Goal: Complete application form

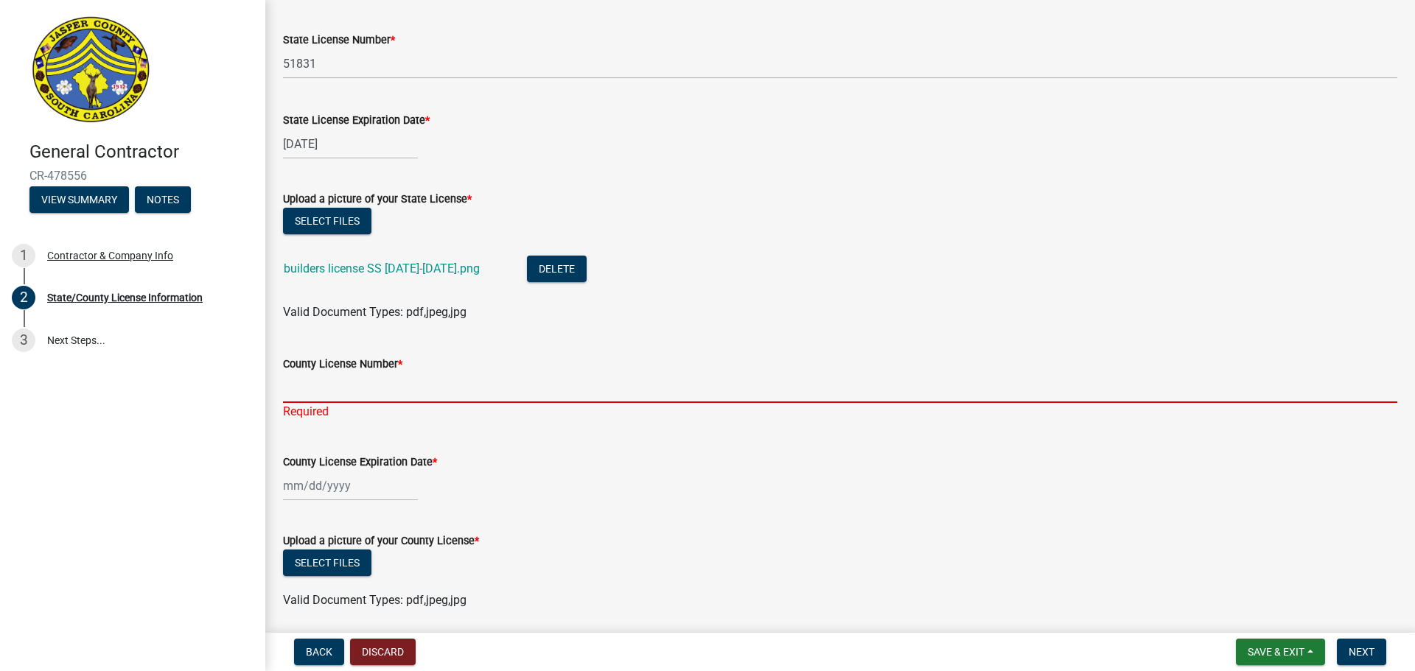
scroll to position [125, 0]
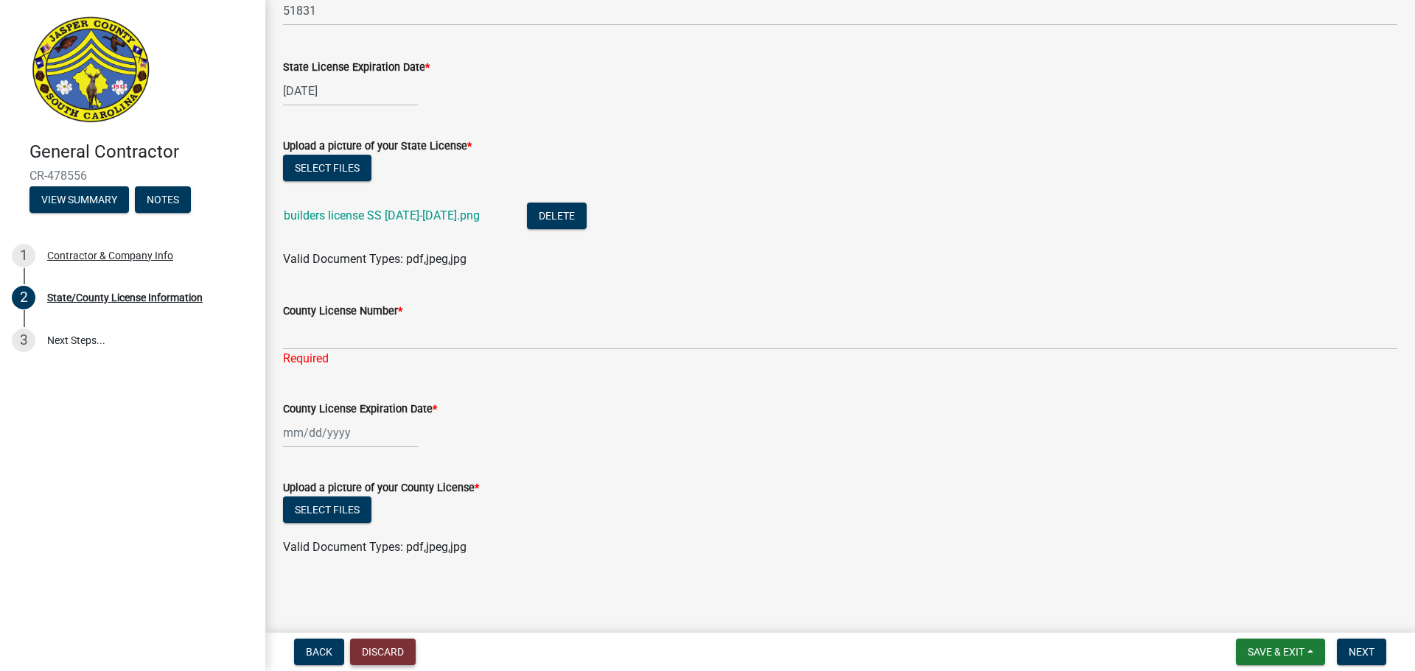
click at [393, 649] on button "Discard" at bounding box center [383, 652] width 66 height 27
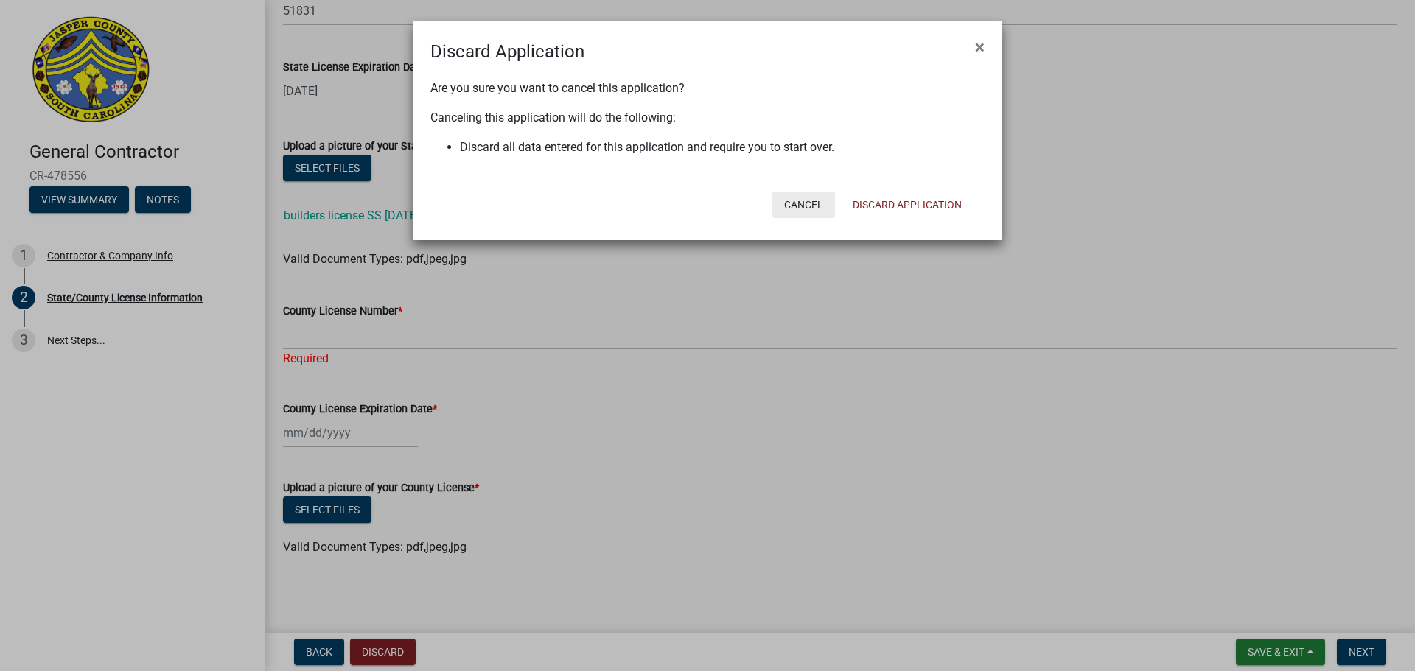
click at [812, 200] on button "Cancel" at bounding box center [803, 205] width 63 height 27
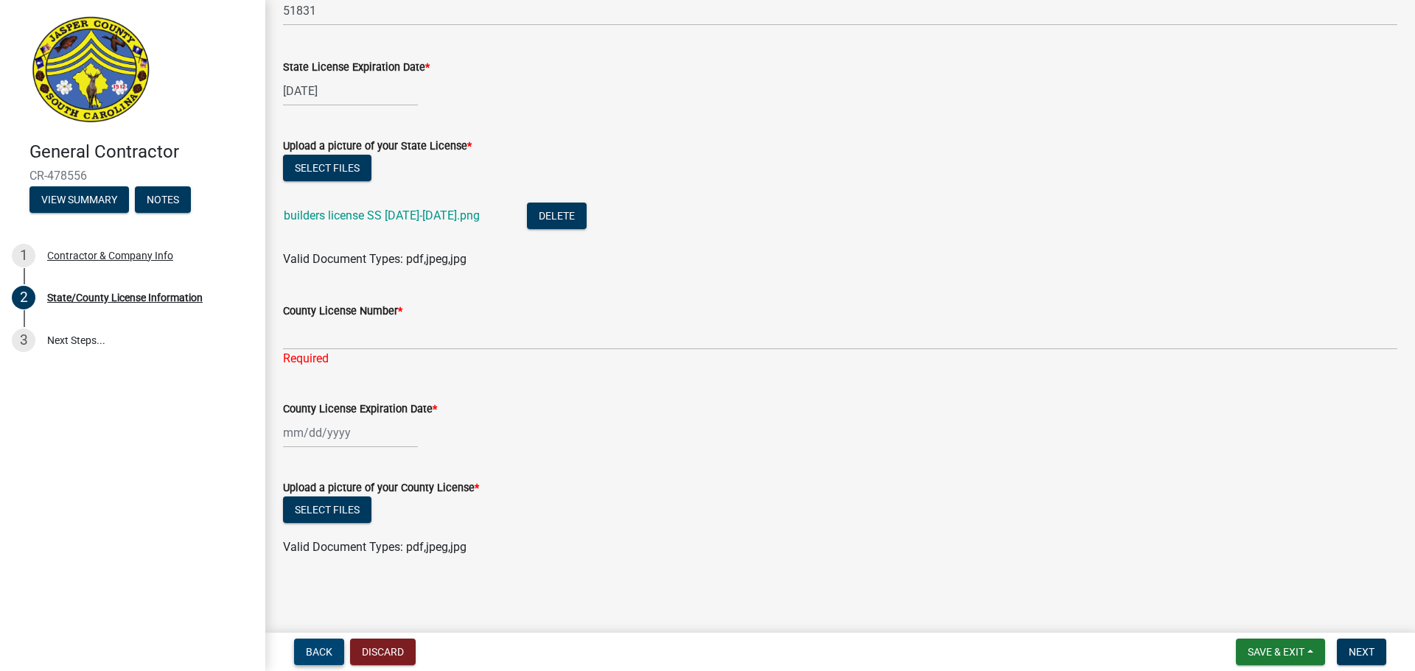
click at [327, 657] on span "Back" at bounding box center [319, 652] width 27 height 12
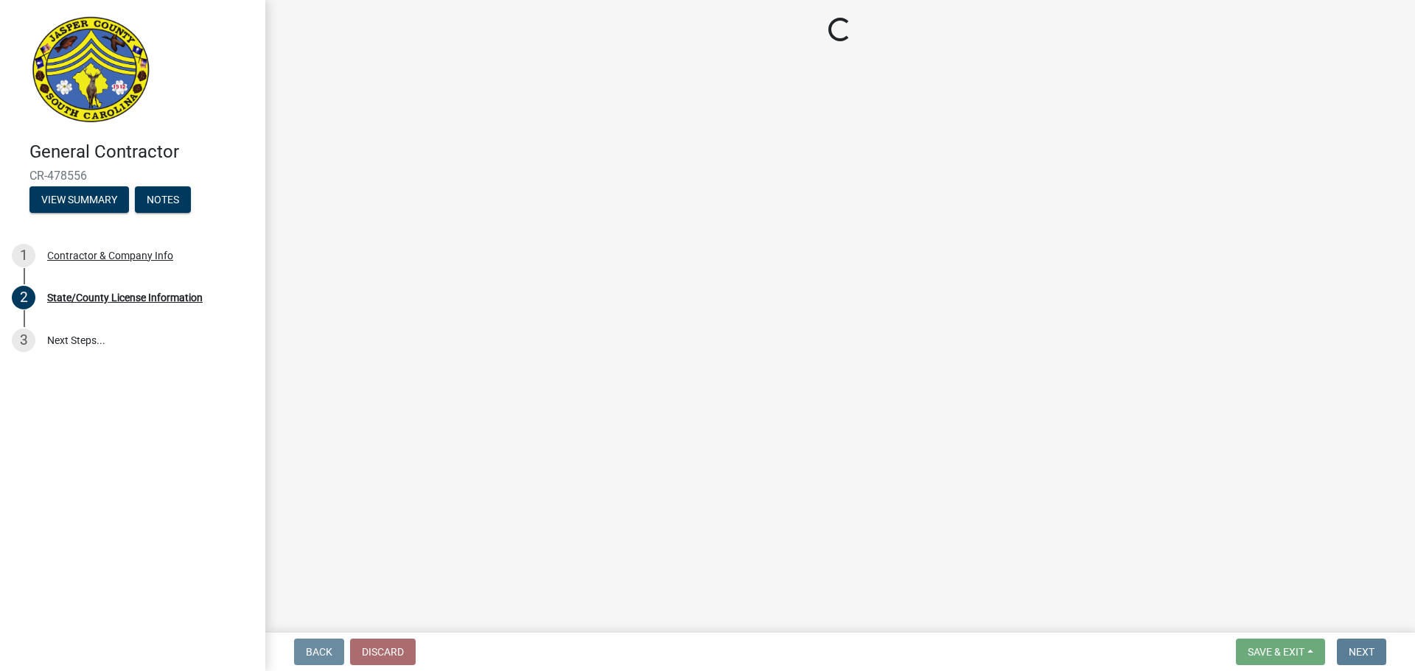
scroll to position [0, 0]
select select "SC"
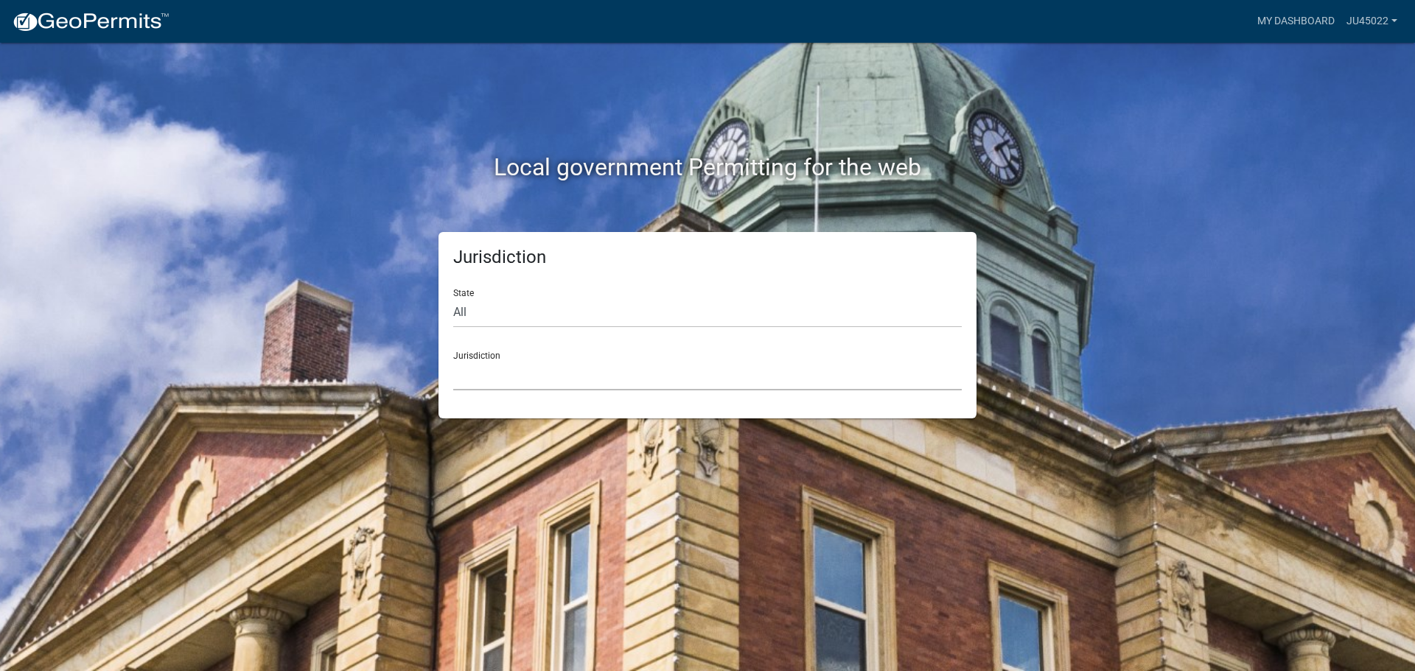
click at [550, 369] on select "Custer County, Colorado Carroll County, Georgia Cook County, Georgia Crawford C…" at bounding box center [707, 375] width 509 height 30
click at [520, 363] on select "Custer County, Colorado Carroll County, Georgia Cook County, Georgia Crawford C…" at bounding box center [707, 375] width 509 height 30
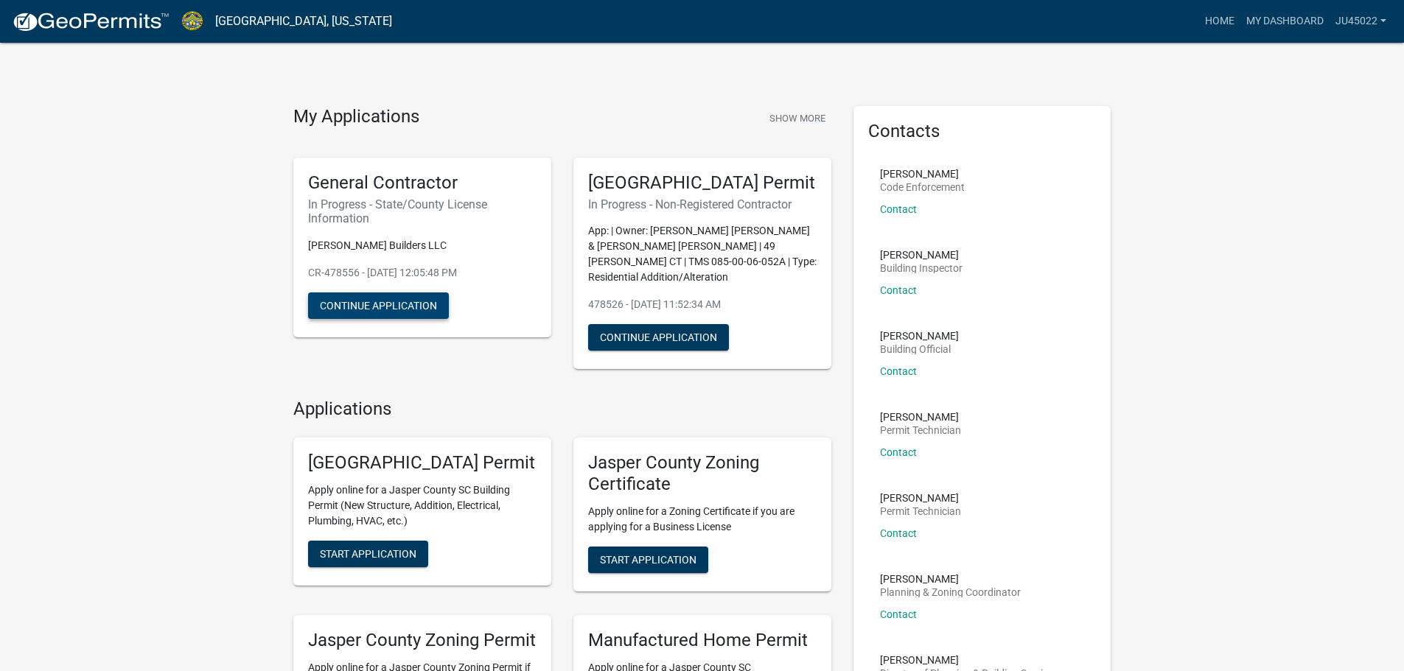
click at [416, 304] on button "Continue Application" at bounding box center [378, 306] width 141 height 27
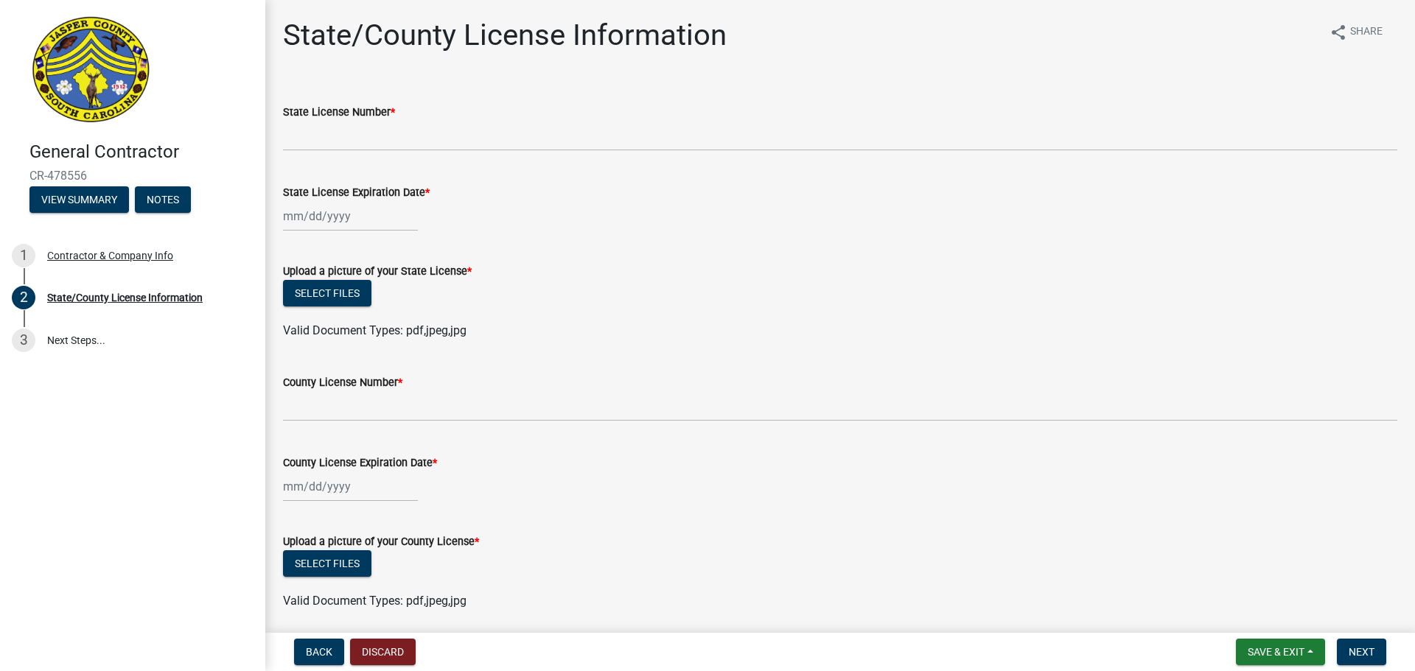
click at [107, 60] on img at bounding box center [90, 70] width 123 height 111
click at [105, 197] on button "View Summary" at bounding box center [79, 199] width 100 height 27
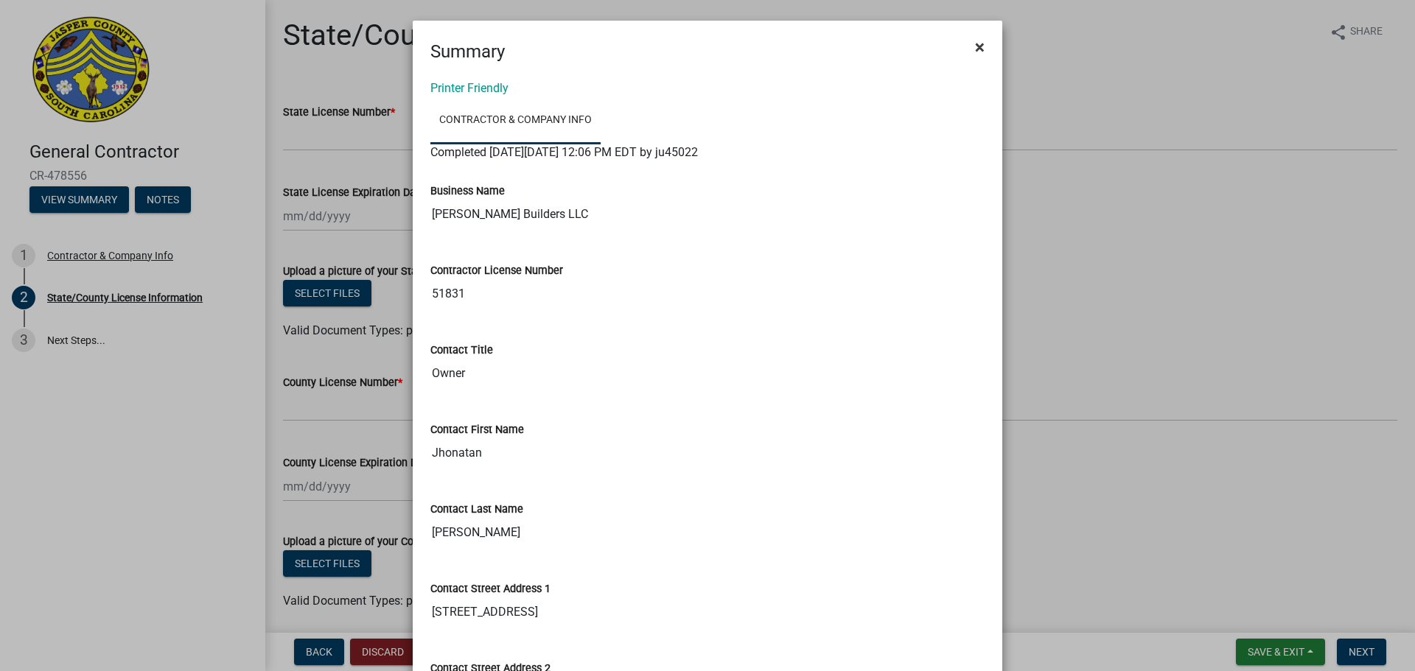
click at [975, 52] on span "×" at bounding box center [980, 47] width 10 height 21
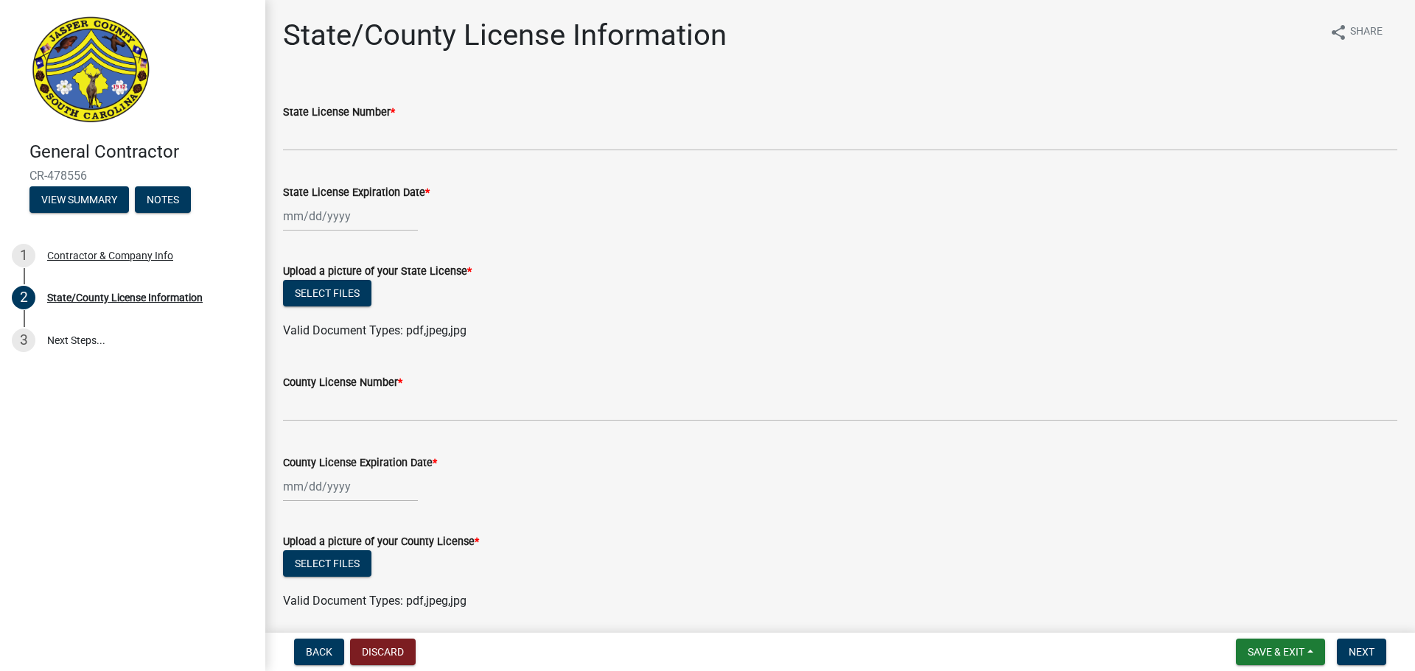
click at [741, 241] on wm-data-entity-input "State License Expiration Date *" at bounding box center [840, 204] width 1114 height 82
click at [105, 207] on button "View Summary" at bounding box center [79, 199] width 100 height 27
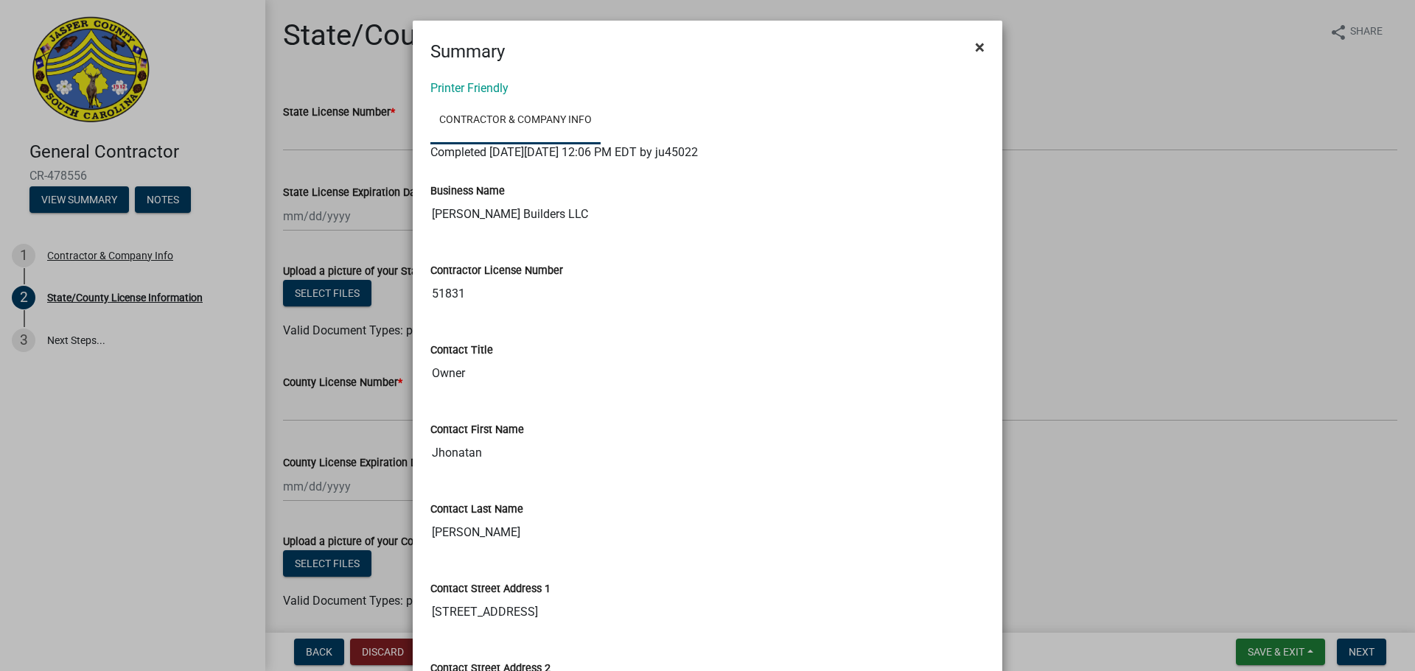
click at [978, 55] on span "×" at bounding box center [980, 47] width 10 height 21
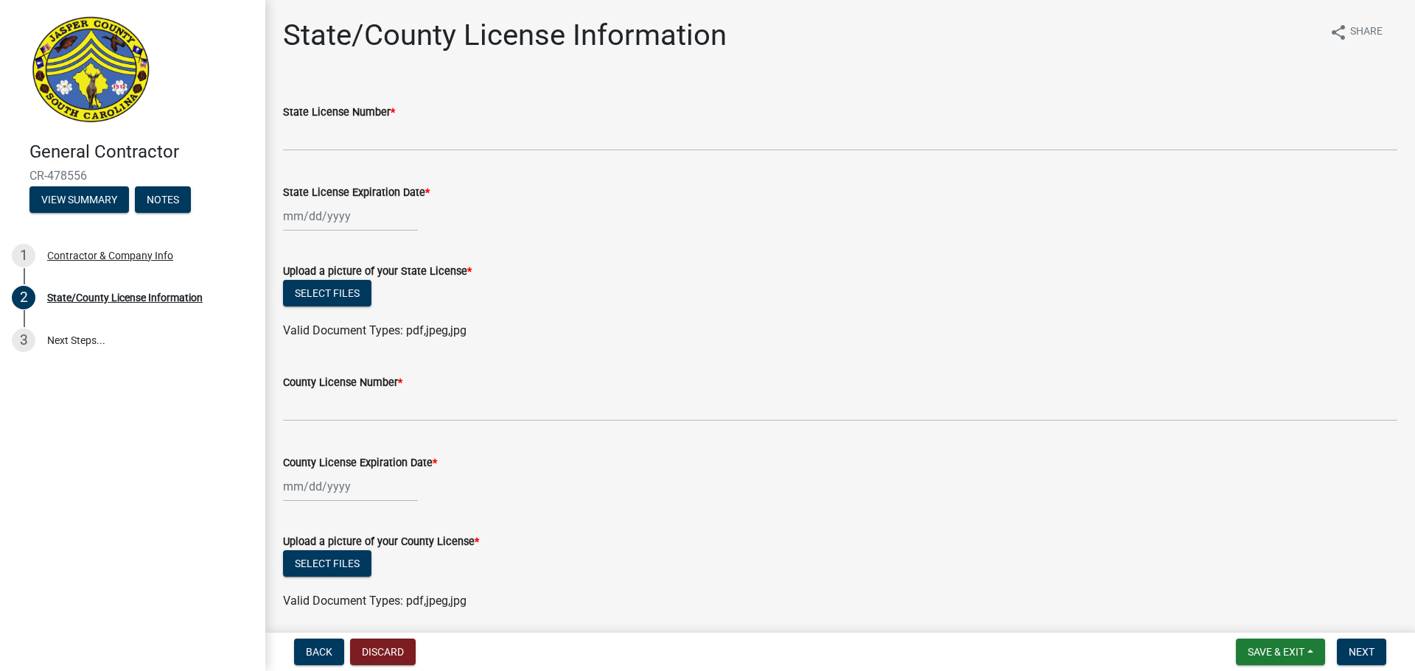
click at [87, 82] on img at bounding box center [90, 70] width 123 height 111
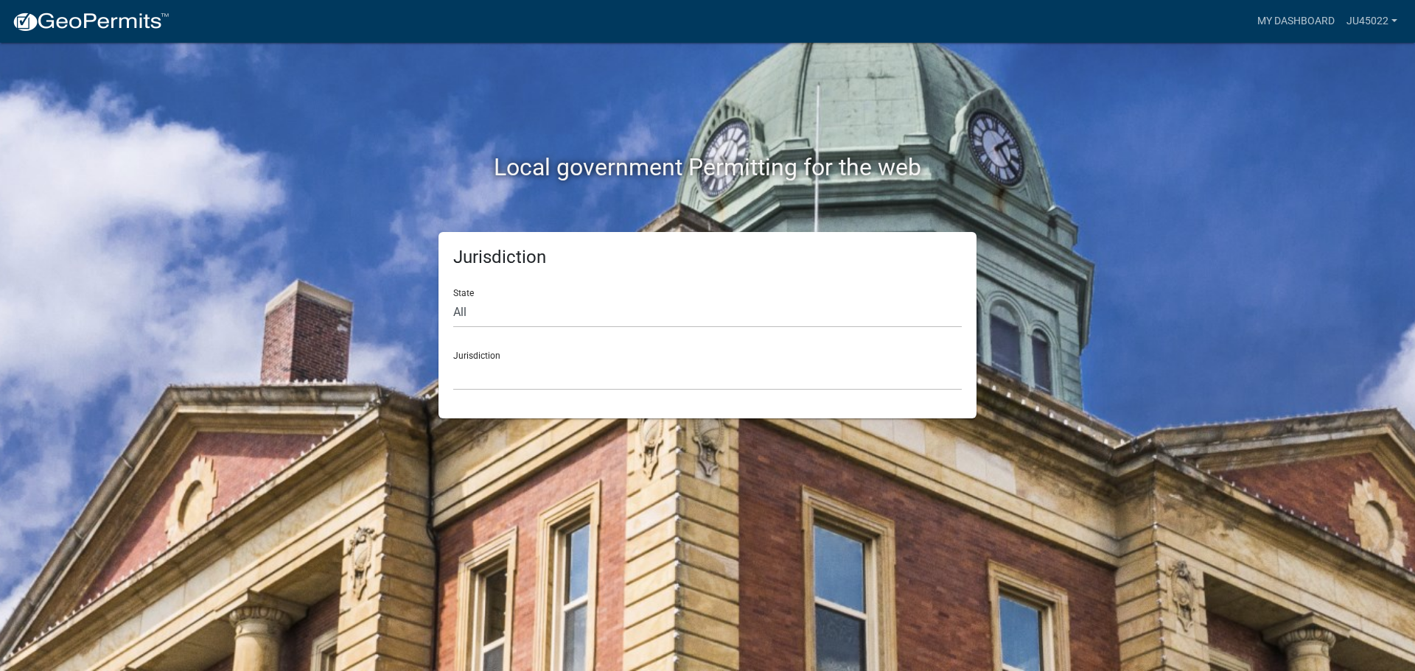
click at [526, 353] on div "Jurisdiction [GEOGRAPHIC_DATA], [US_STATE] [GEOGRAPHIC_DATA], [US_STATE][PERSON…" at bounding box center [707, 365] width 509 height 51
click at [531, 366] on select "[GEOGRAPHIC_DATA], [US_STATE] [GEOGRAPHIC_DATA], [US_STATE][PERSON_NAME][GEOGRA…" at bounding box center [707, 375] width 509 height 30
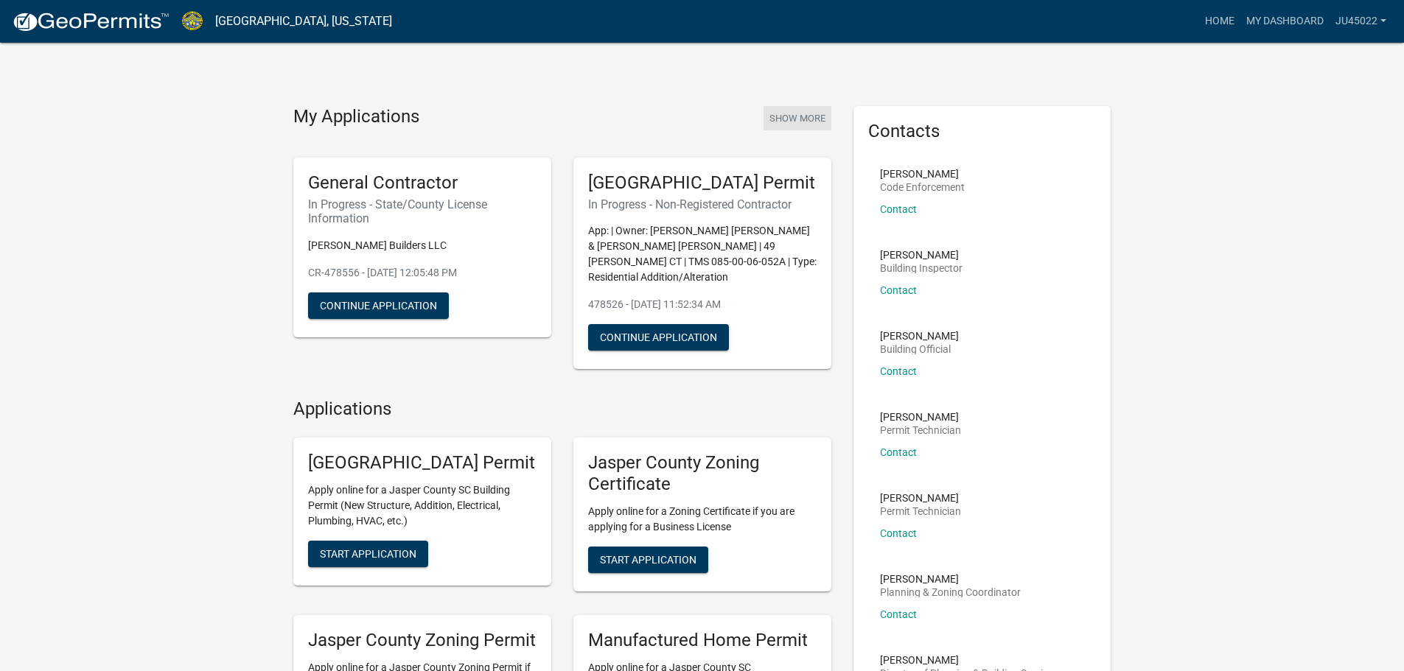
click at [797, 119] on button "Show More" at bounding box center [798, 118] width 68 height 24
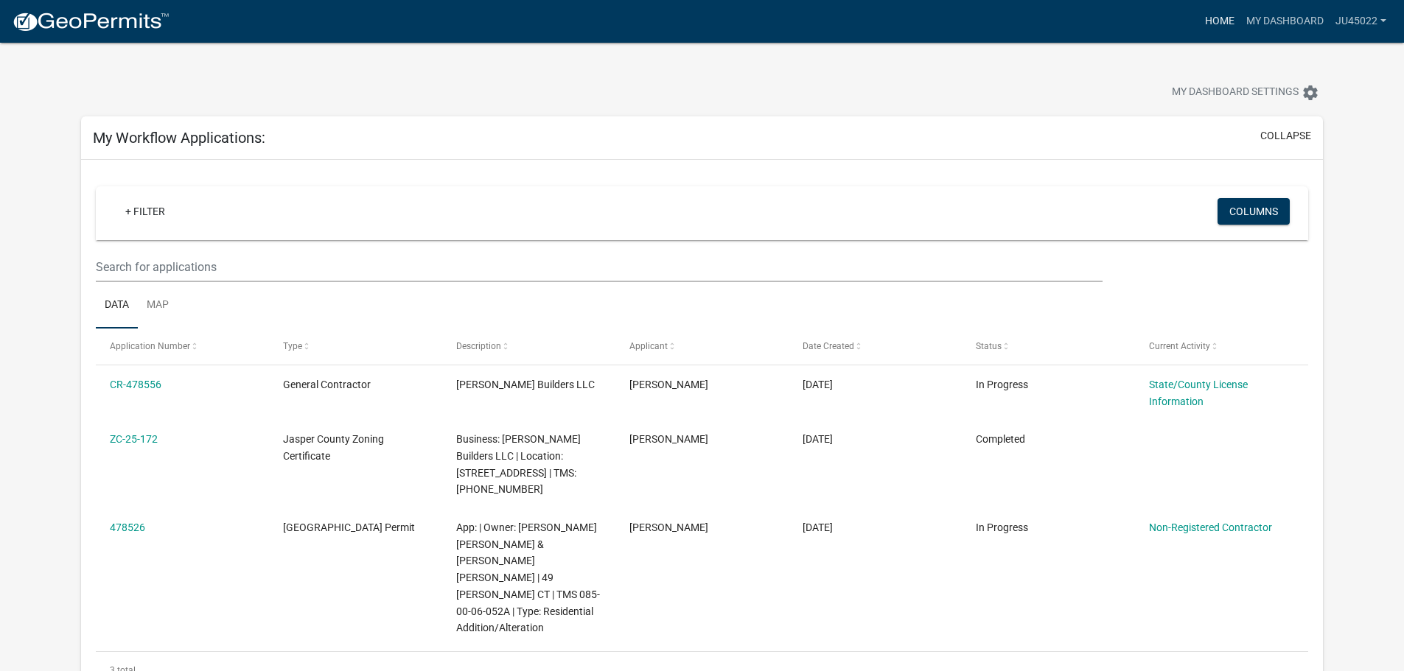
click at [1222, 23] on link "Home" at bounding box center [1219, 21] width 41 height 28
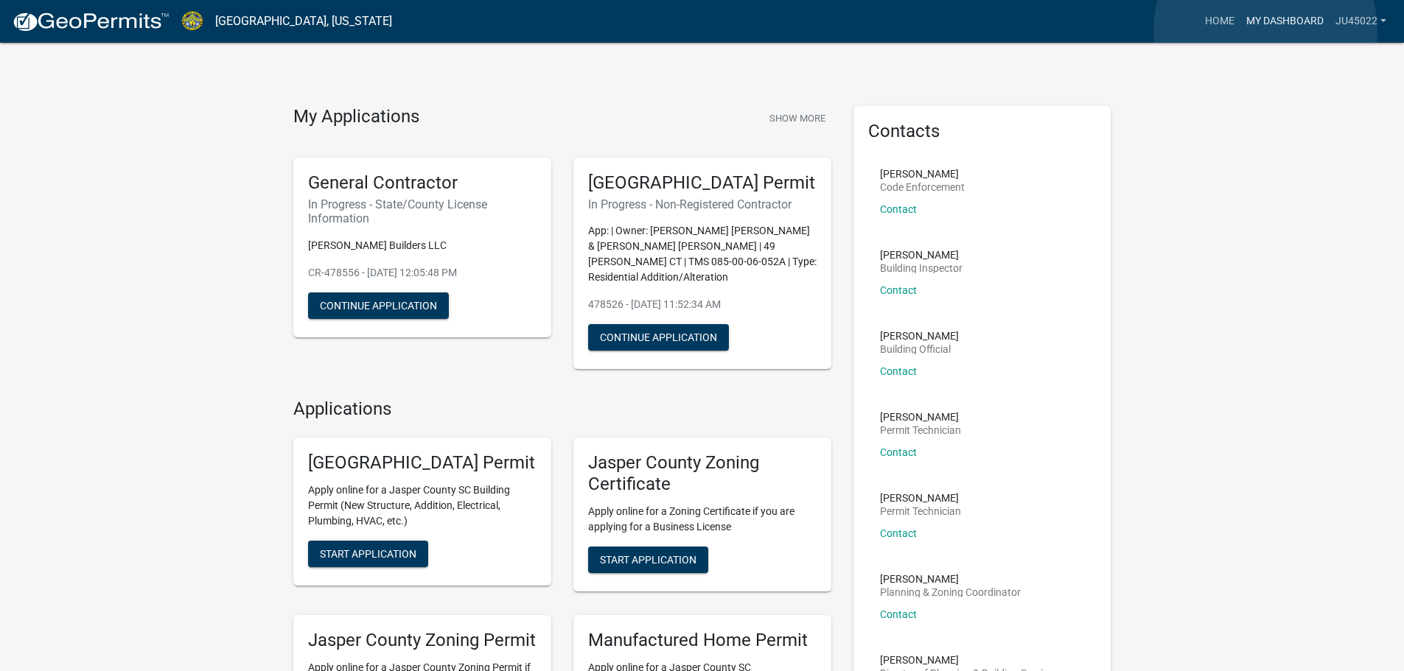
click at [1266, 30] on link "My Dashboard" at bounding box center [1284, 21] width 89 height 28
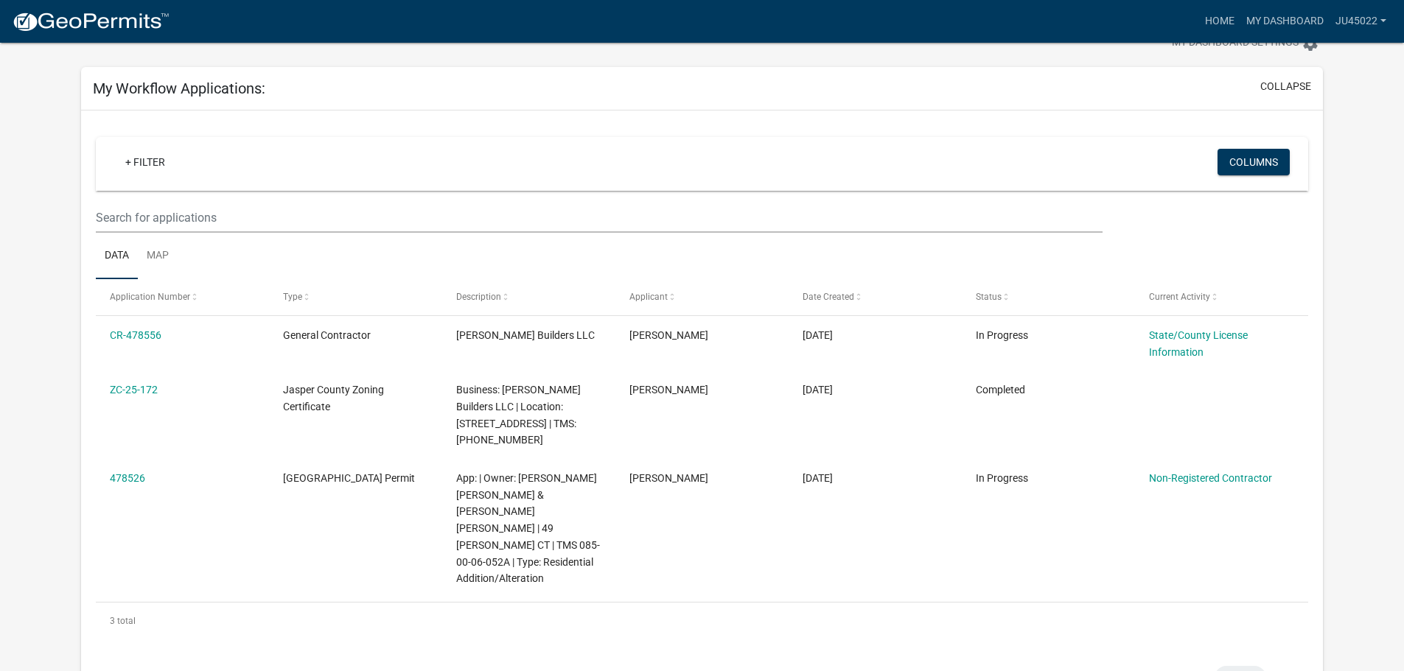
scroll to position [76, 0]
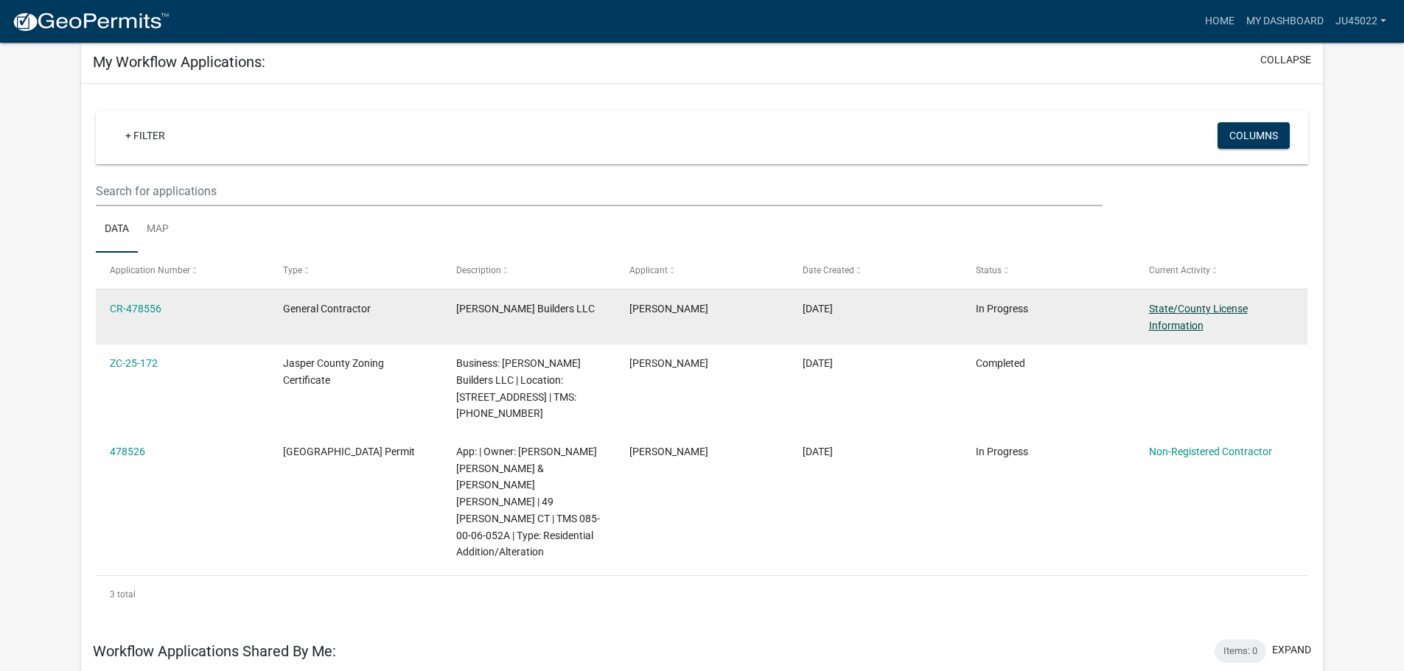
click at [1200, 307] on link "State/County License Information" at bounding box center [1198, 317] width 99 height 29
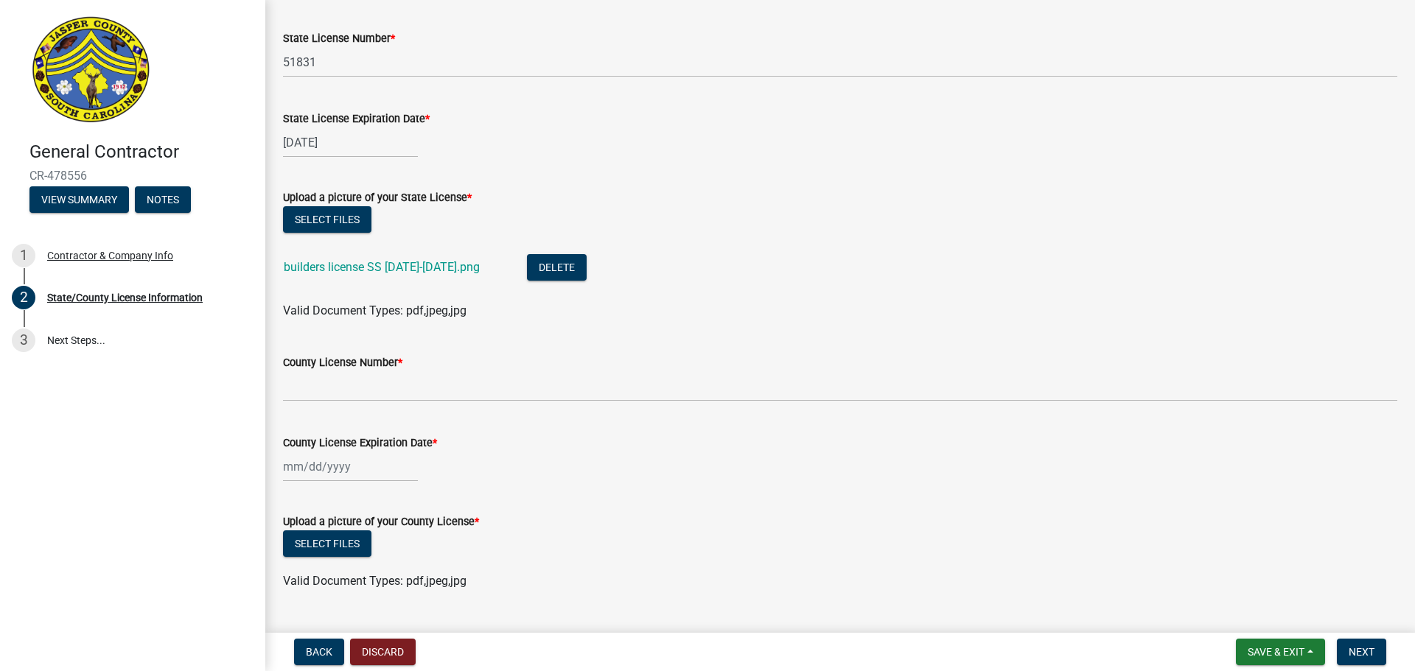
scroll to position [108, 0]
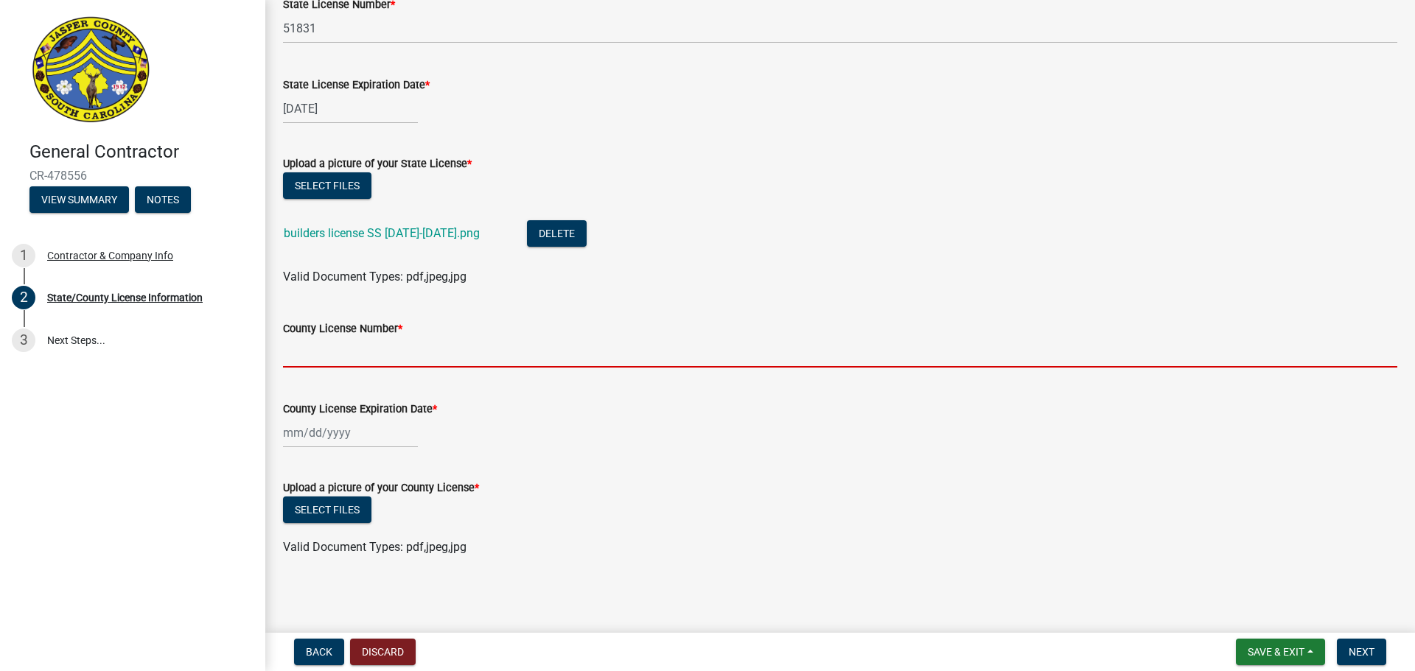
click at [401, 357] on input "County License Number *" at bounding box center [840, 353] width 1114 height 30
select select "9"
select select "2025"
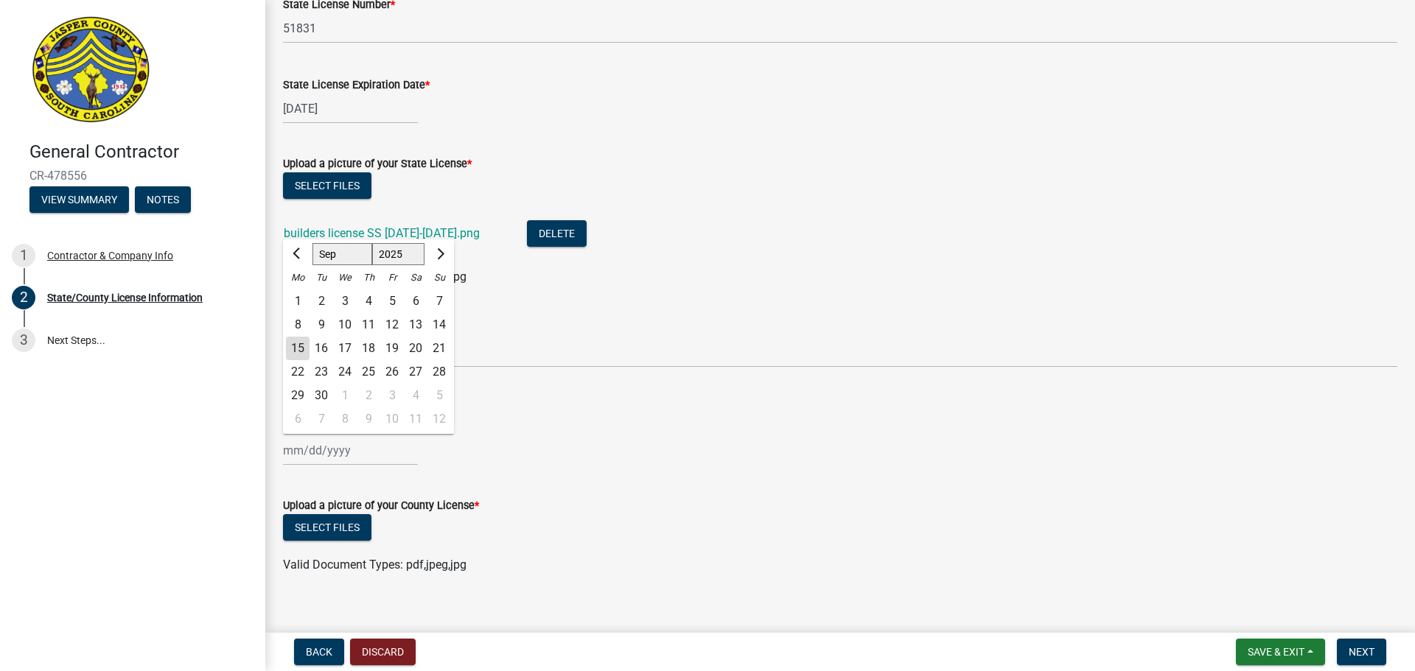
click at [386, 436] on div "[PERSON_NAME] Feb Mar Apr [PERSON_NAME][DATE] Oct Nov [DATE] 1526 1527 1528 152…" at bounding box center [350, 451] width 135 height 30
click at [574, 435] on div "County License Expiration Date *" at bounding box center [840, 427] width 1114 height 18
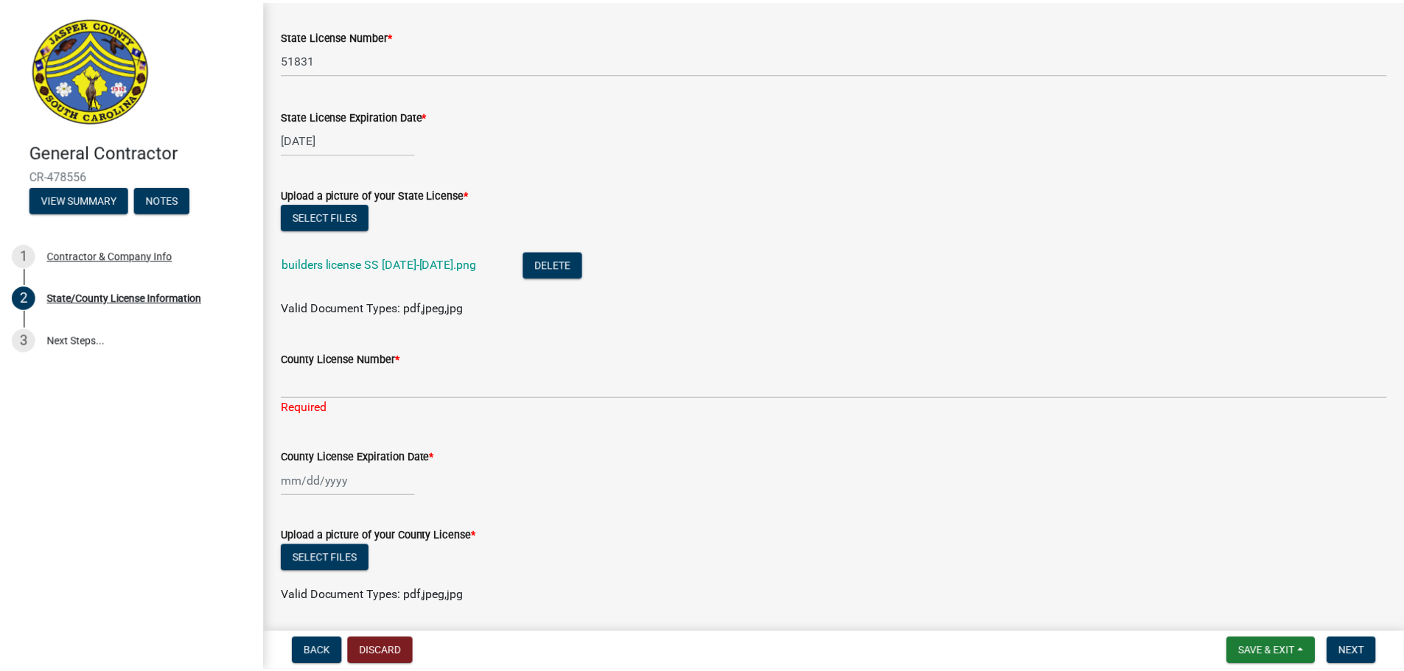
scroll to position [0, 0]
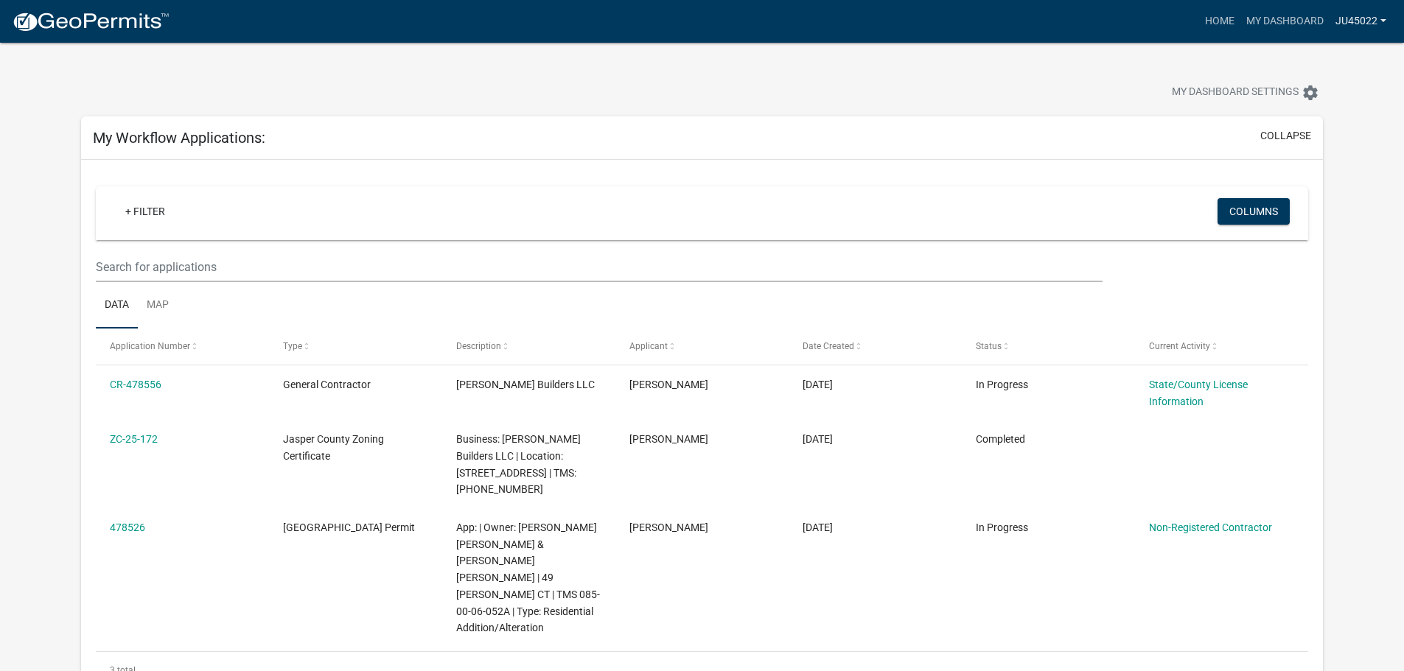
click at [1355, 20] on link "ju45022" at bounding box center [1361, 21] width 63 height 28
click at [1352, 66] on link "Account" at bounding box center [1329, 60] width 126 height 35
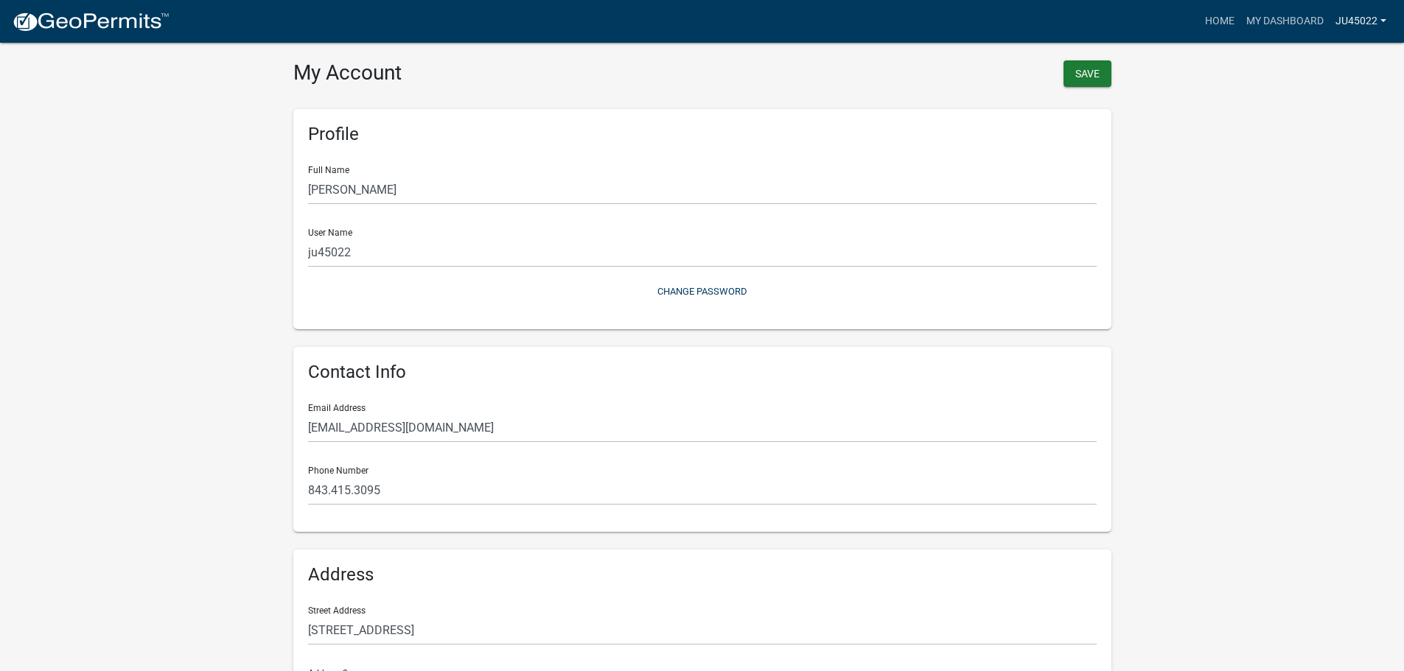
click at [1378, 27] on link "ju45022" at bounding box center [1361, 21] width 63 height 28
click at [1355, 105] on link "Contractor Profile" at bounding box center [1329, 95] width 126 height 35
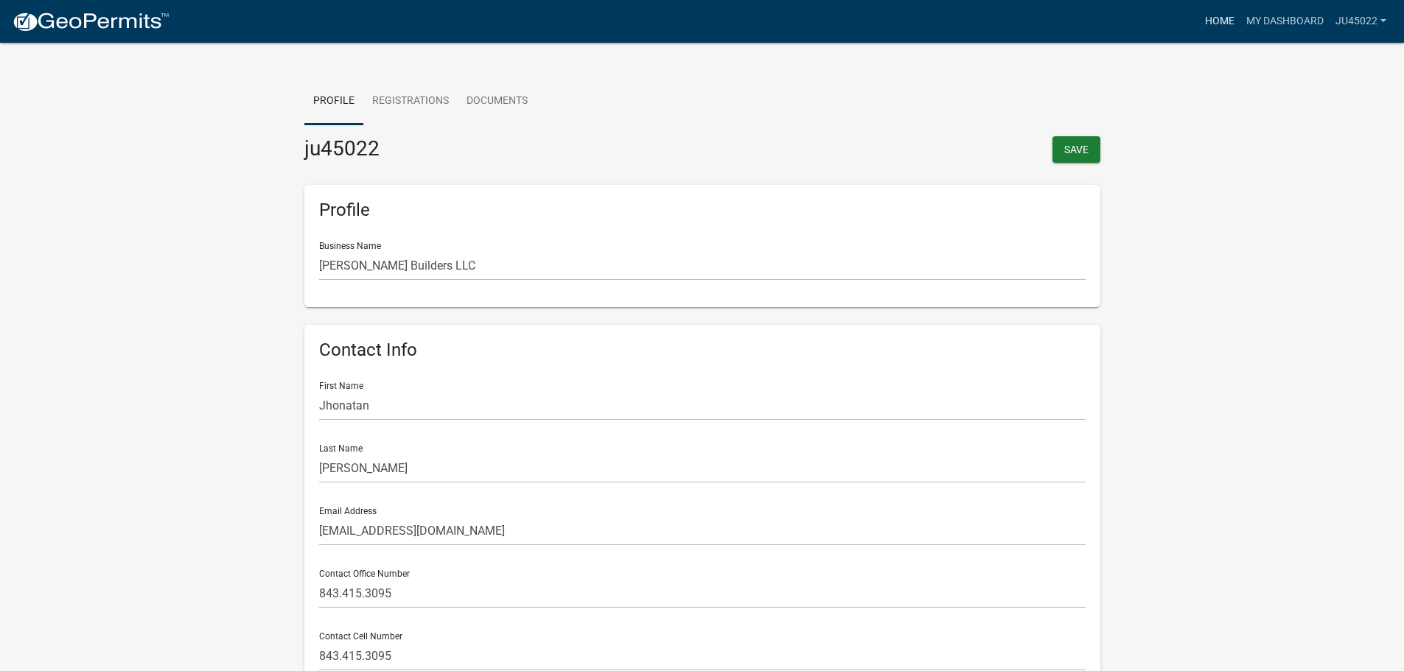
click at [1216, 28] on link "Home" at bounding box center [1219, 21] width 41 height 28
